Goal: Book appointment/travel/reservation

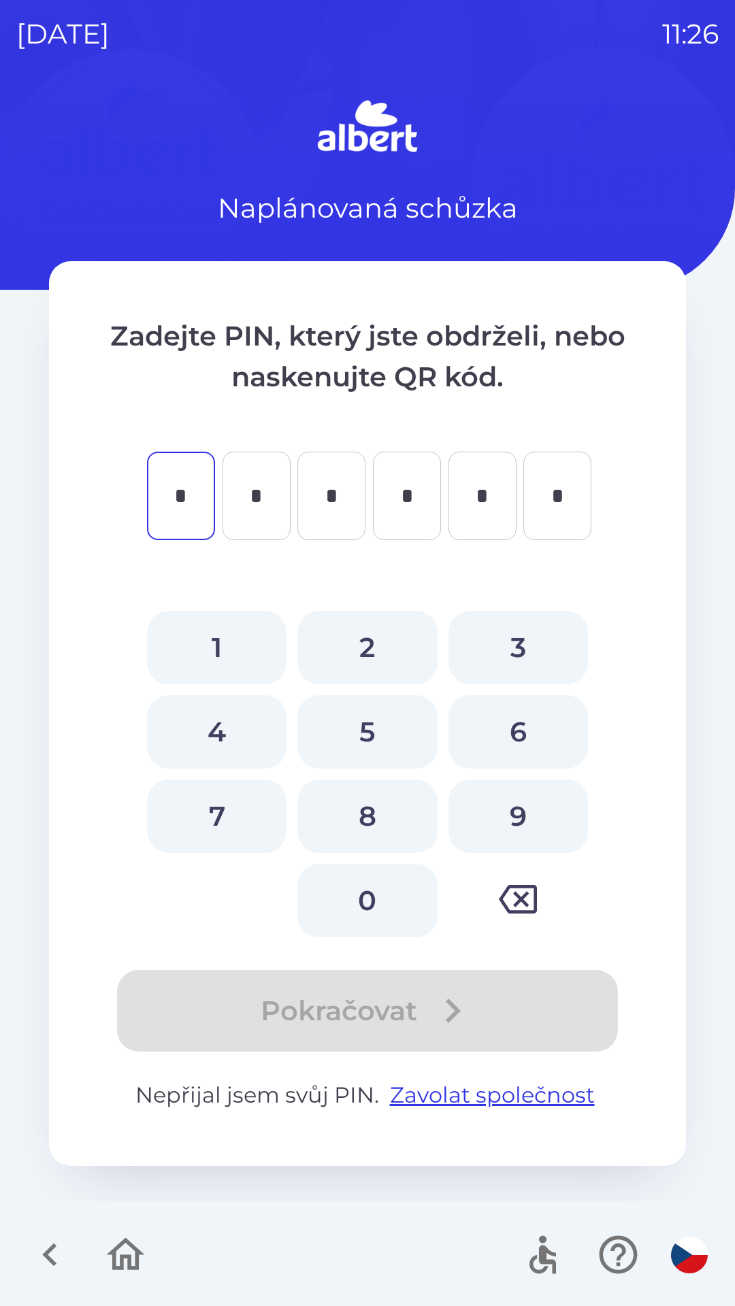
click at [527, 746] on button "6" at bounding box center [517, 731] width 139 height 73
type input "*"
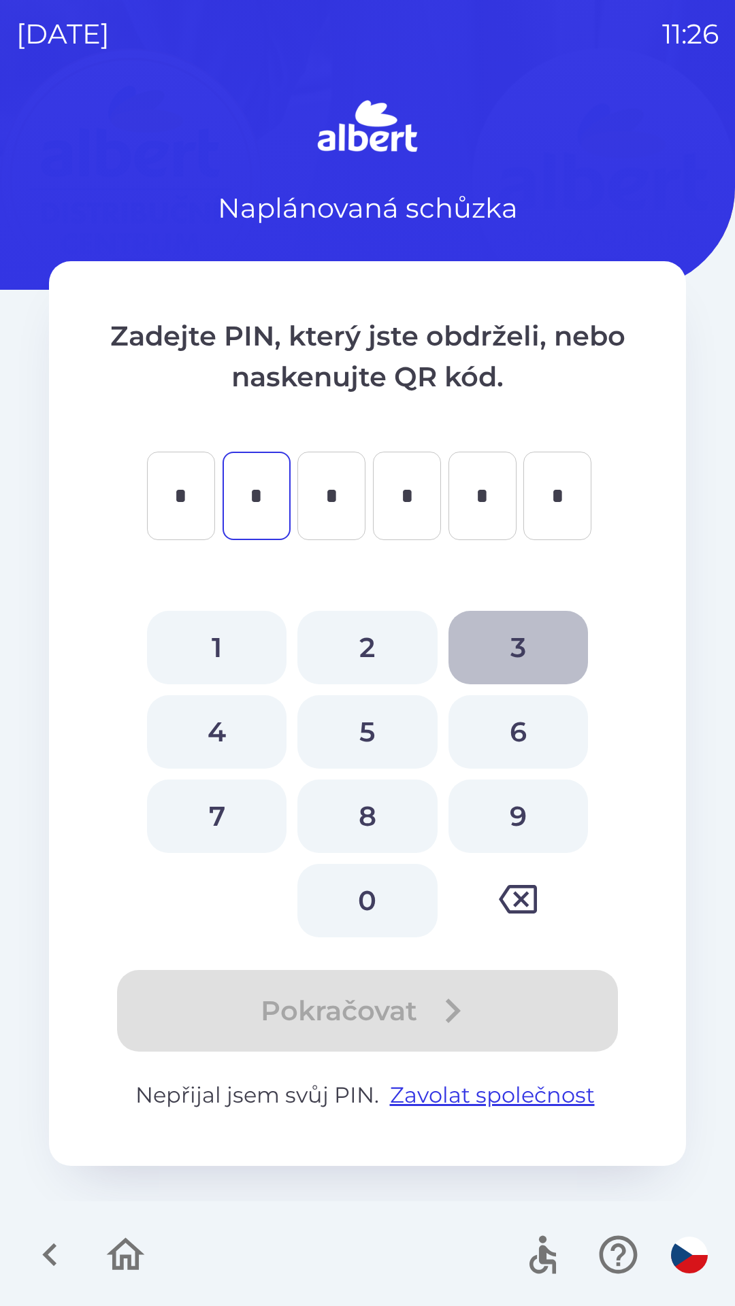
click at [526, 648] on button "3" at bounding box center [517, 647] width 139 height 73
type input "*"
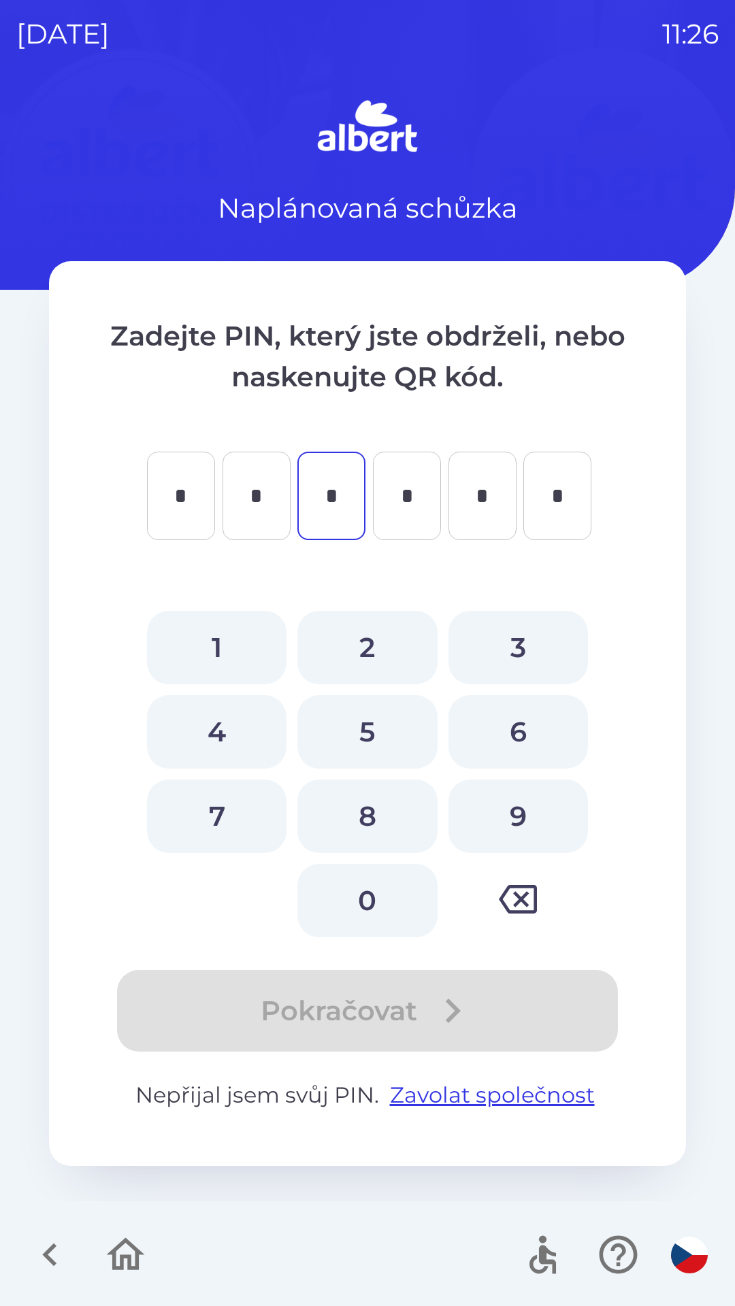
click at [231, 735] on button "4" at bounding box center [216, 731] width 139 height 73
type input "*"
click at [514, 737] on button "6" at bounding box center [517, 731] width 139 height 73
type input "*"
click at [377, 640] on button "2" at bounding box center [366, 647] width 139 height 73
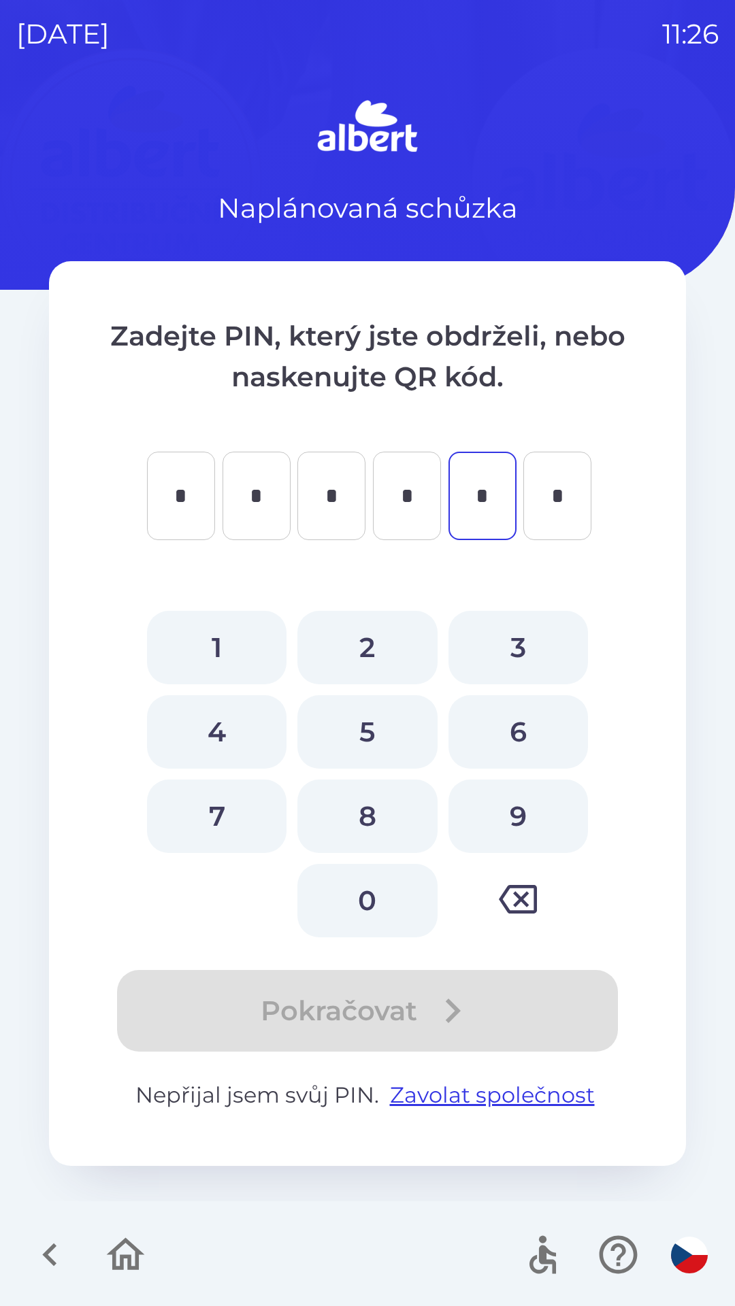
type input "*"
click at [375, 893] on button "0" at bounding box center [366, 900] width 139 height 73
type input "*"
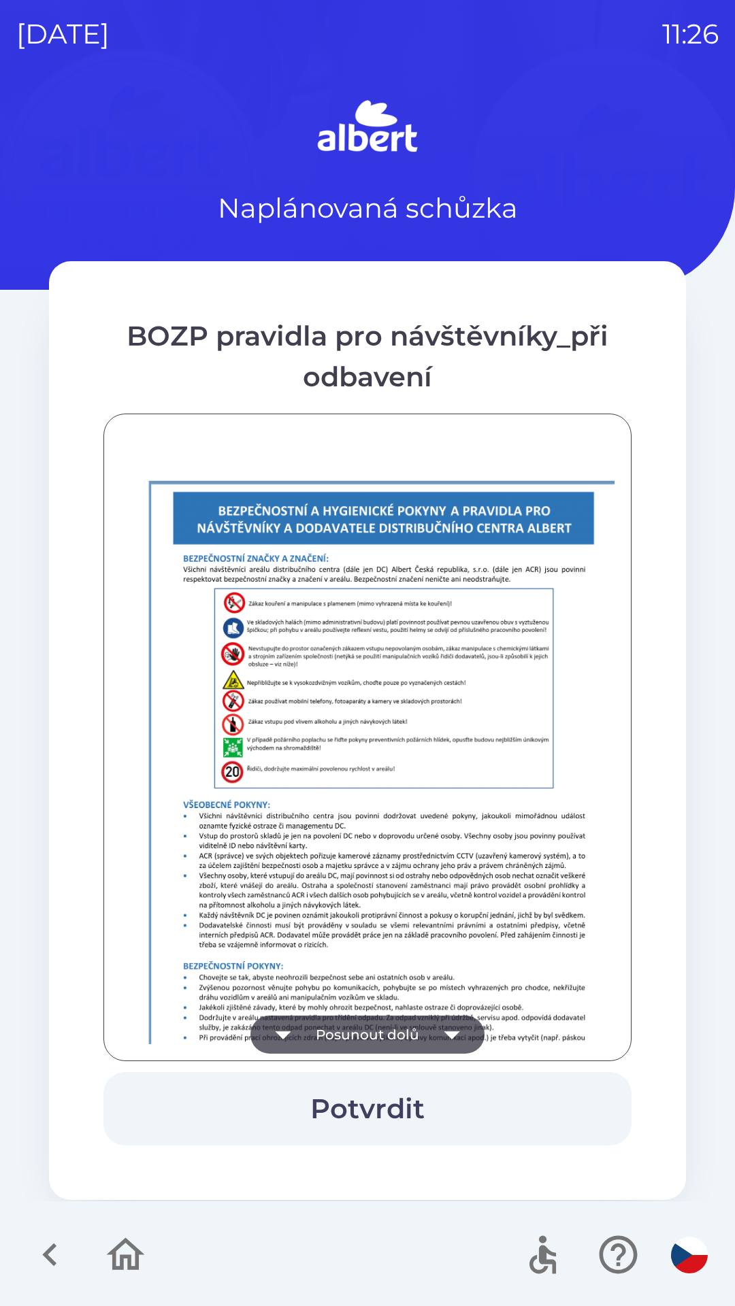
click at [390, 1110] on button "Potvrdit" at bounding box center [367, 1108] width 528 height 73
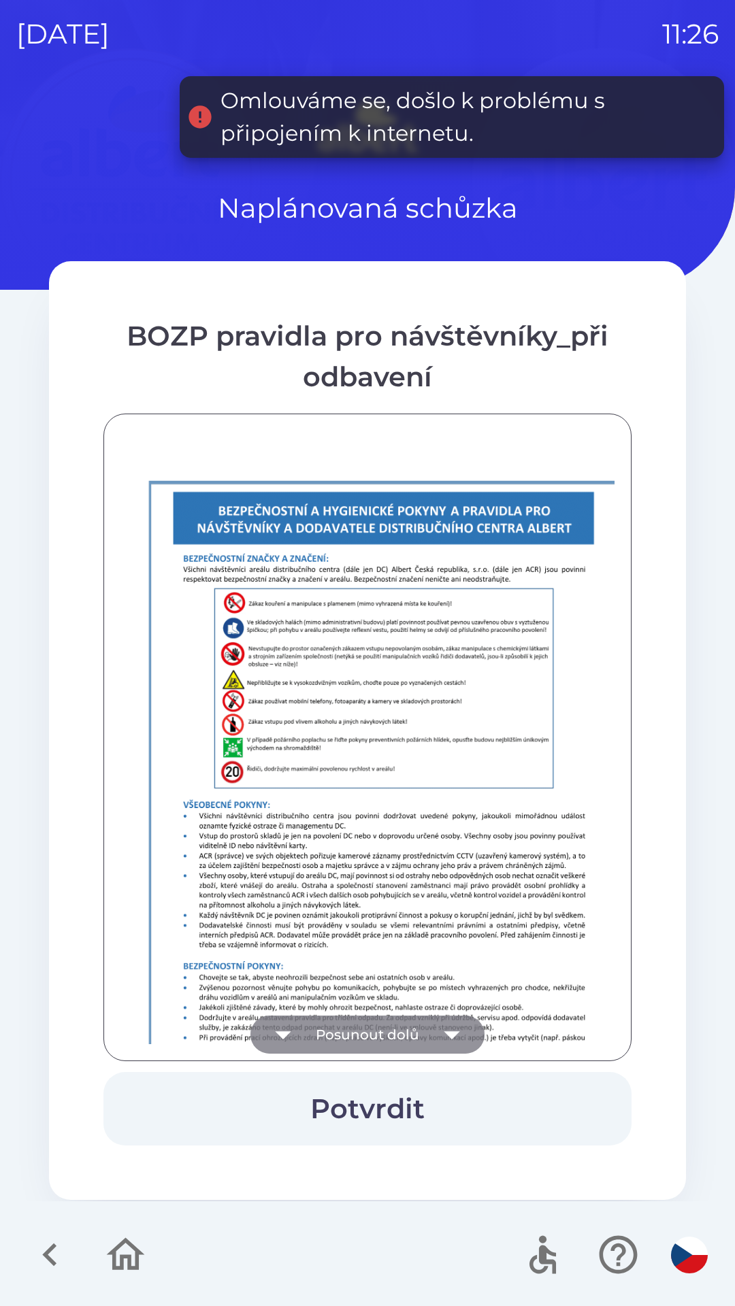
click at [454, 1031] on icon "button" at bounding box center [452, 1035] width 38 height 38
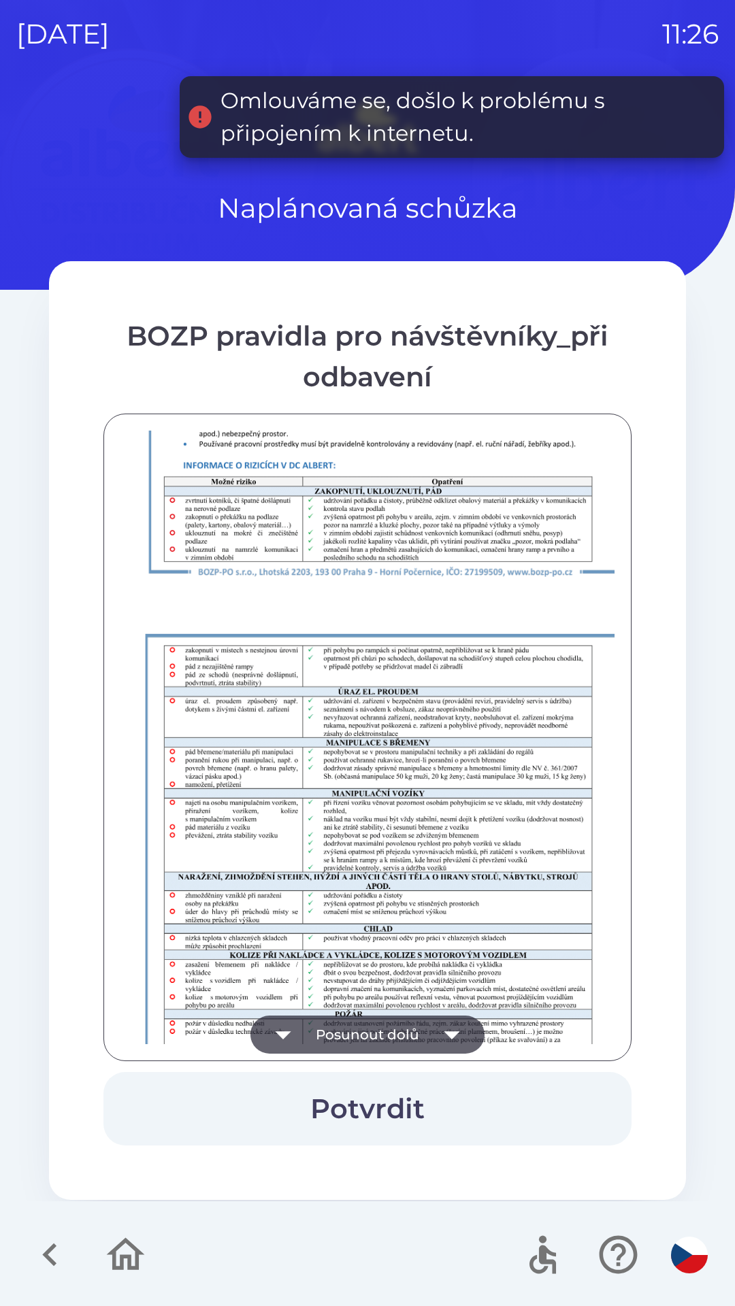
click at [459, 1029] on icon "button" at bounding box center [452, 1035] width 38 height 38
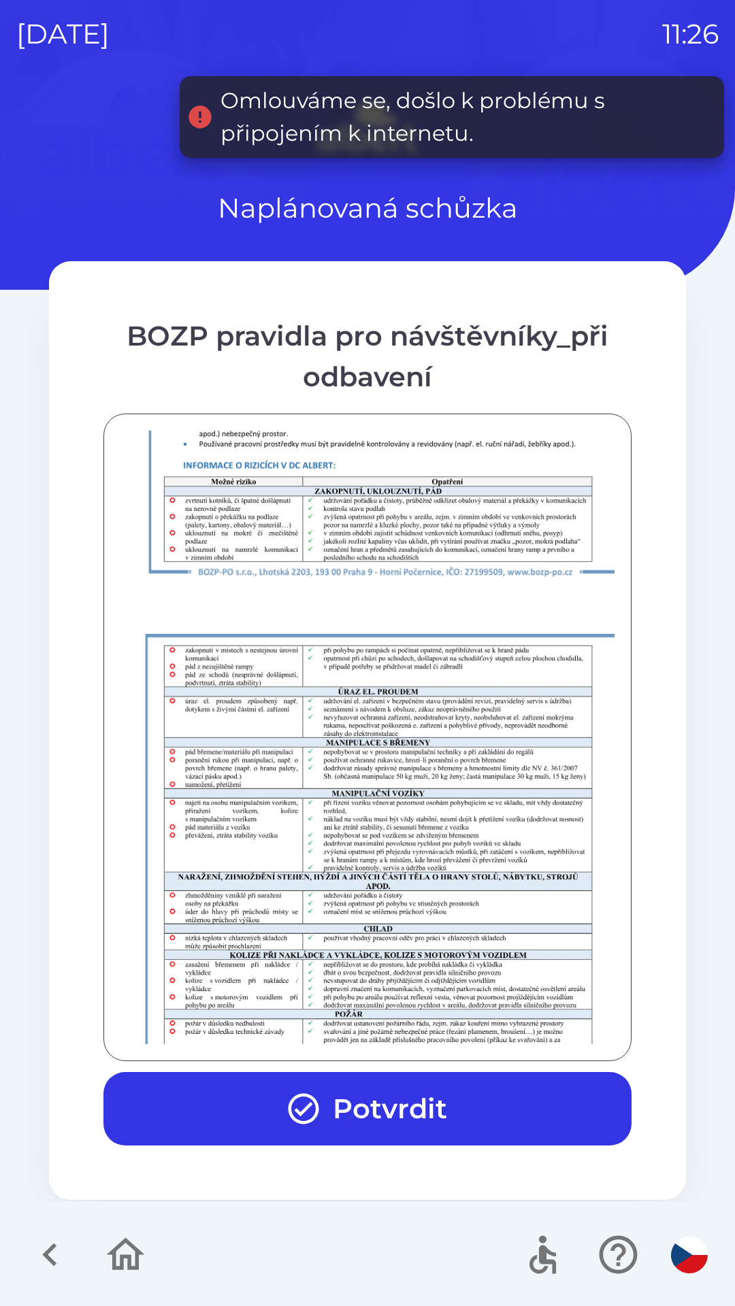
scroll to position [955, 0]
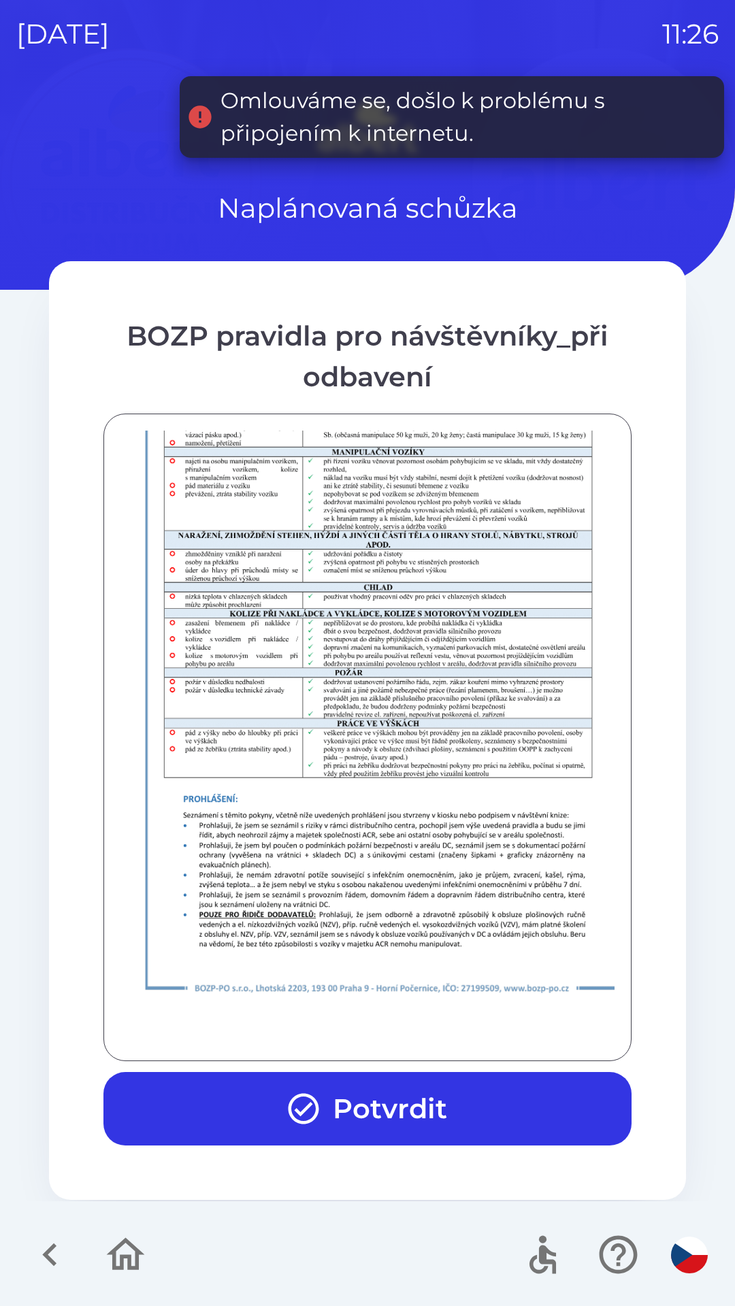
click at [452, 1039] on div at bounding box center [367, 738] width 494 height 614
click at [444, 1032] on div at bounding box center [367, 738] width 494 height 614
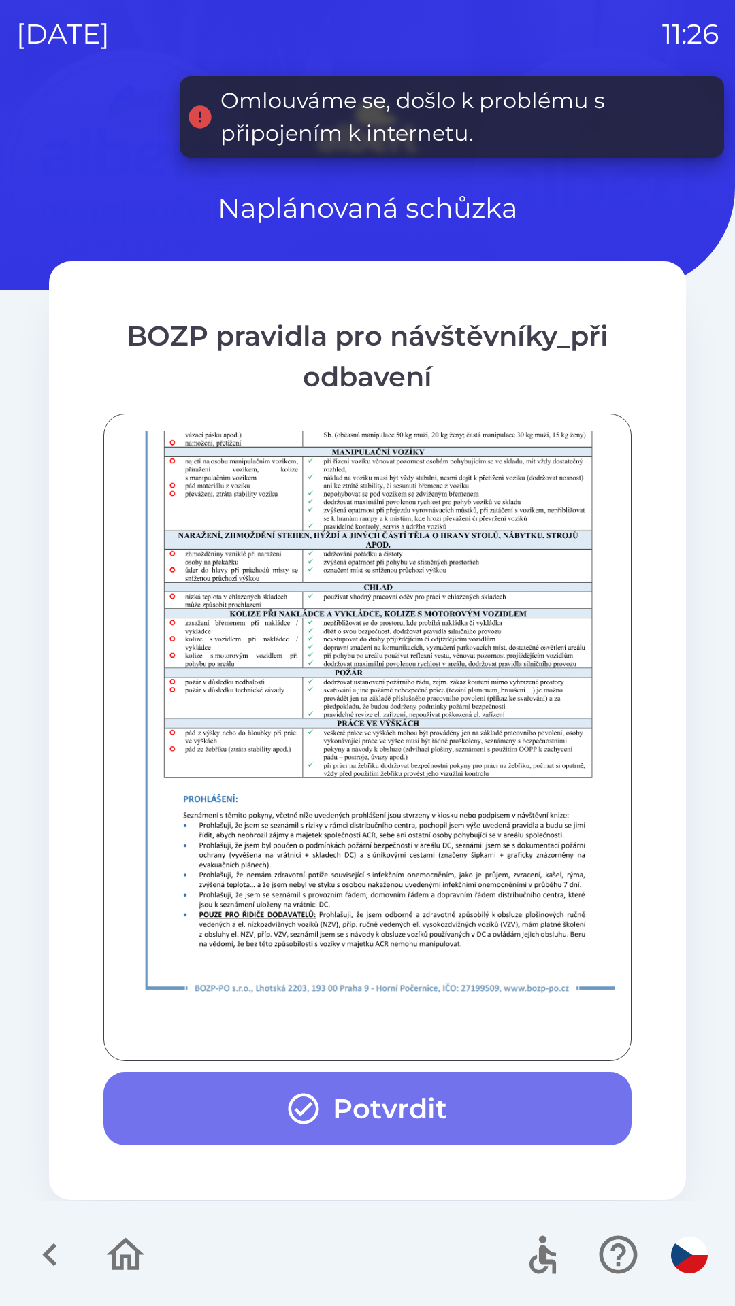
click at [431, 1099] on button "Potvrdit" at bounding box center [367, 1108] width 528 height 73
